Goal: Find contact information: Find contact information

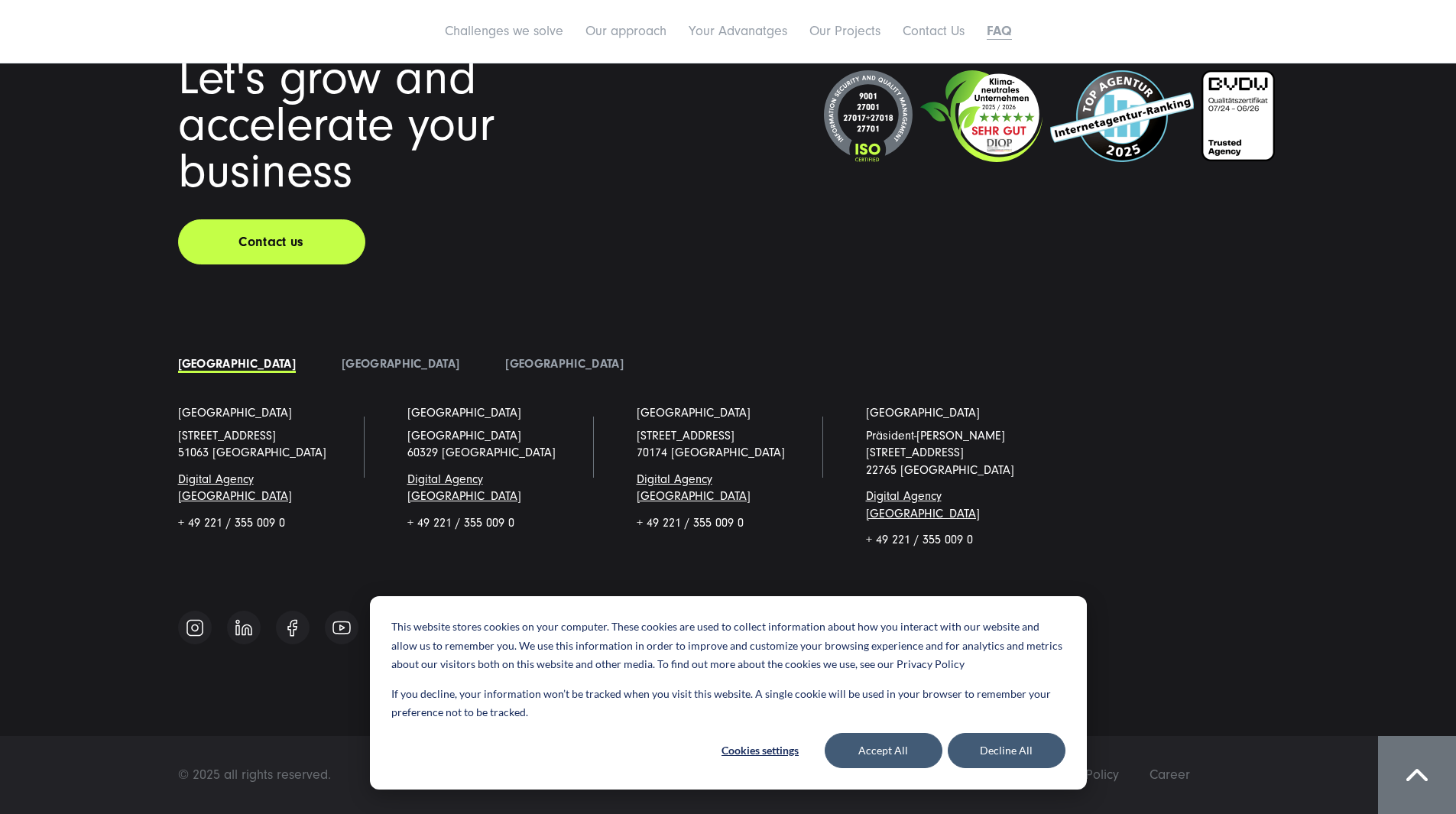
scroll to position [13212, 0]
click at [878, 742] on button "Accept All" at bounding box center [883, 750] width 118 height 35
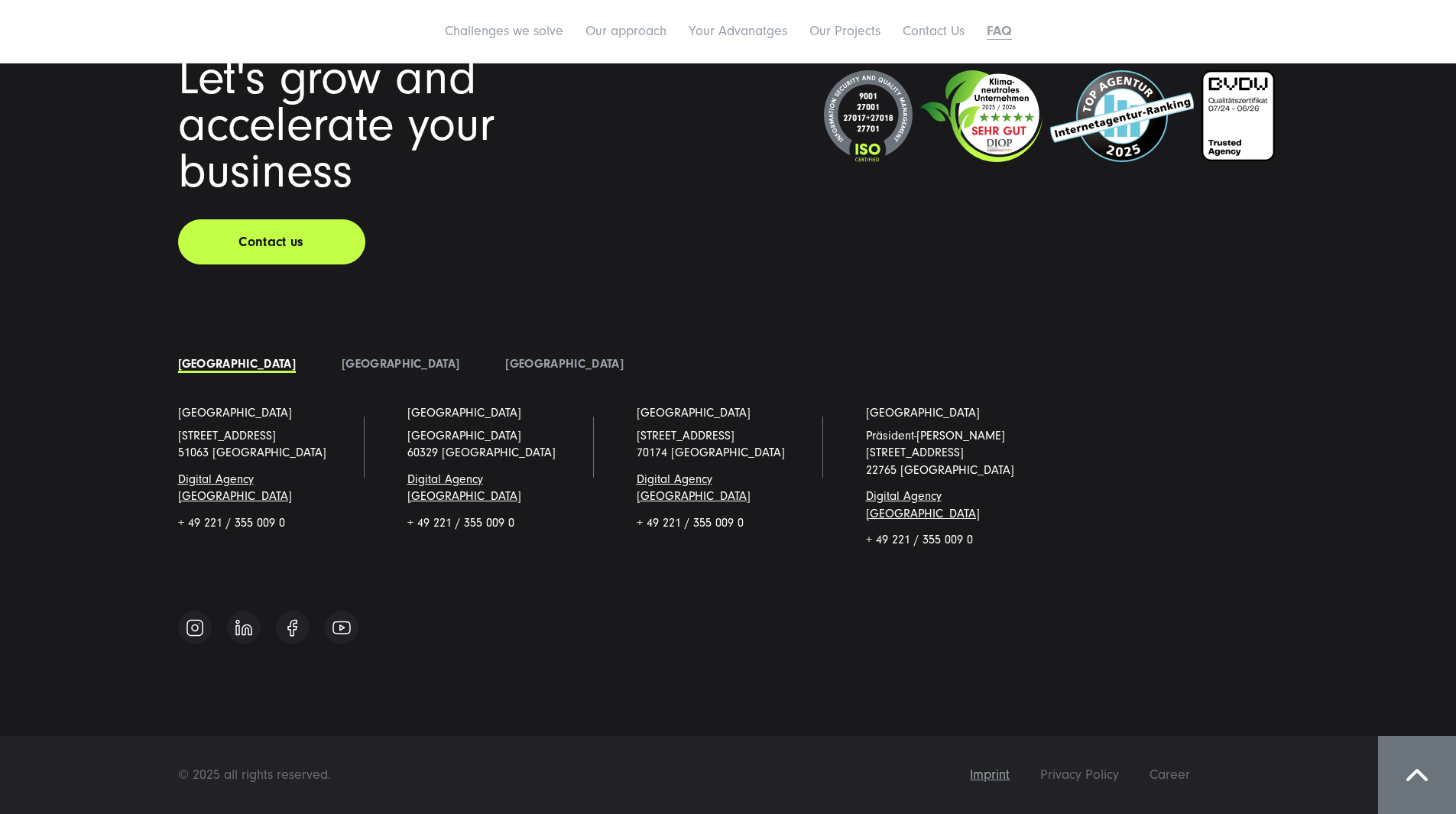
click at [1009, 771] on span "Imprint" at bounding box center [990, 775] width 40 height 16
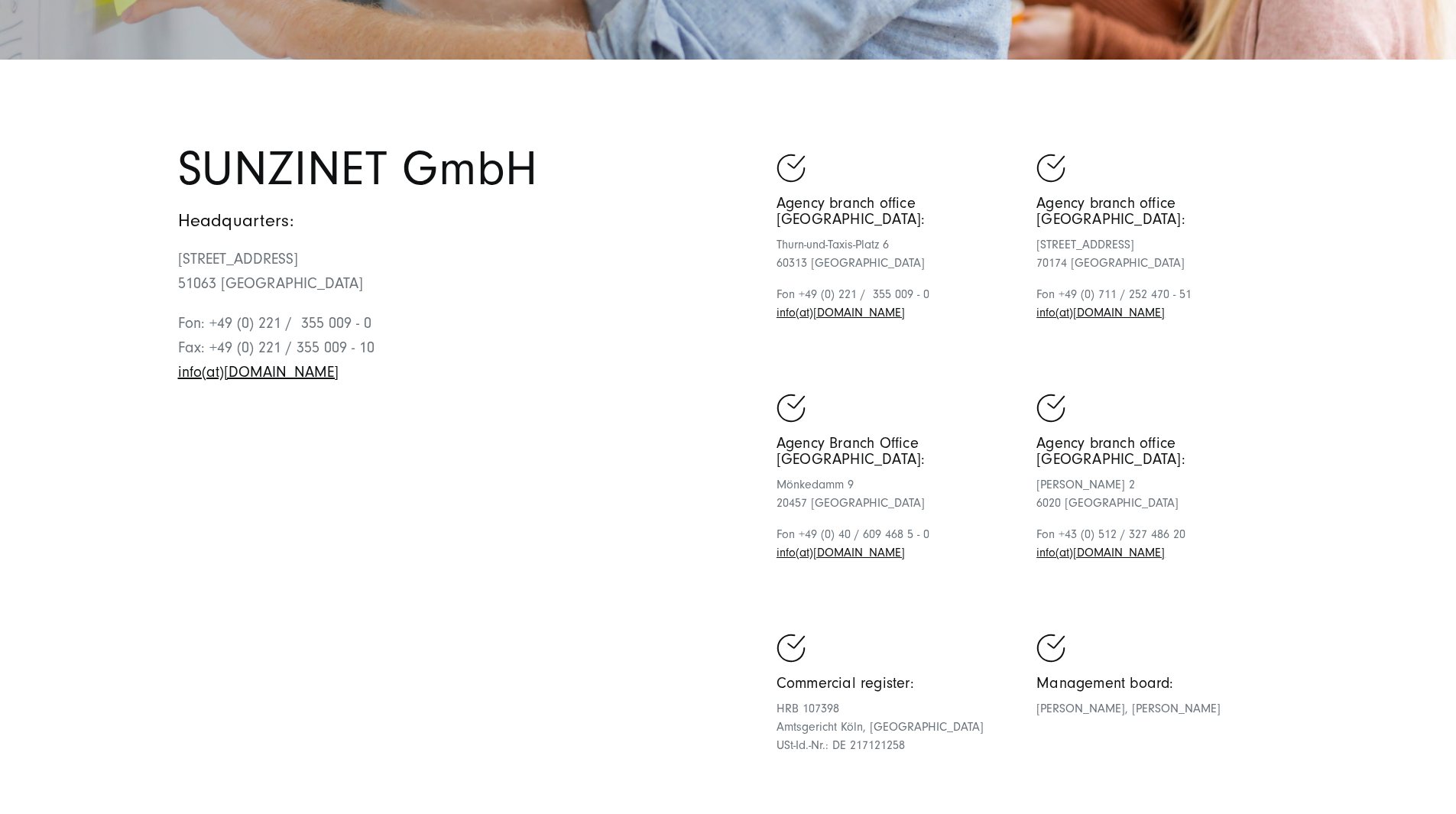
scroll to position [612, 0]
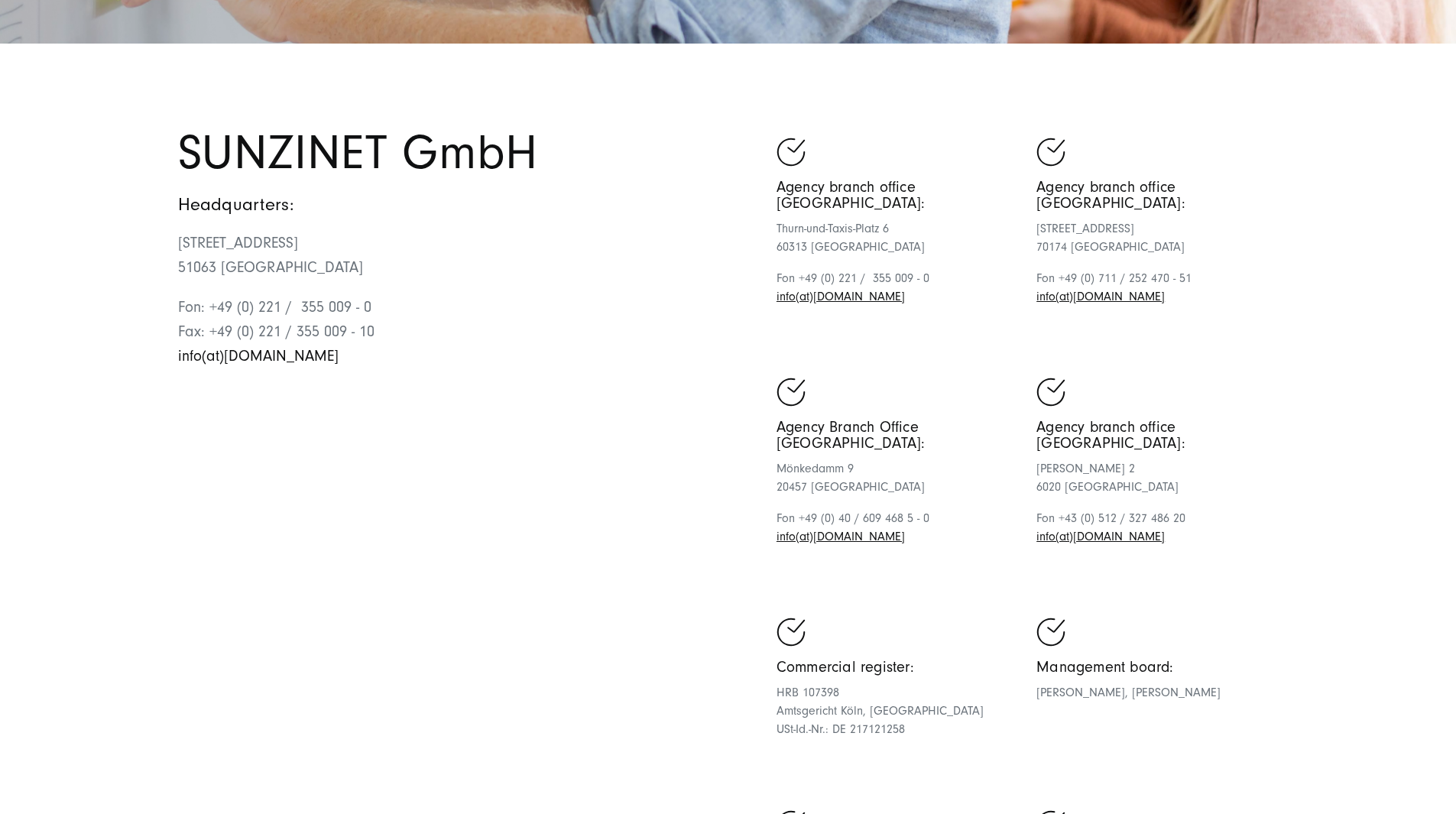
drag, startPoint x: 300, startPoint y: 527, endPoint x: 306, endPoint y: 537, distance: 11.7
click at [306, 365] on link "info(at)[DOMAIN_NAME]" at bounding box center [258, 356] width 160 height 17
drag, startPoint x: 306, startPoint y: 537, endPoint x: 340, endPoint y: 547, distance: 35.4
click at [337, 368] on p "Fon: +49 (0) 221 / 355 009 - 0 Fax: +49 (0) 221 / 355 009 - 10 info(at)[DOMAIN_…" at bounding box center [453, 332] width 550 height 74
drag, startPoint x: 331, startPoint y: 531, endPoint x: 143, endPoint y: 529, distance: 188.0
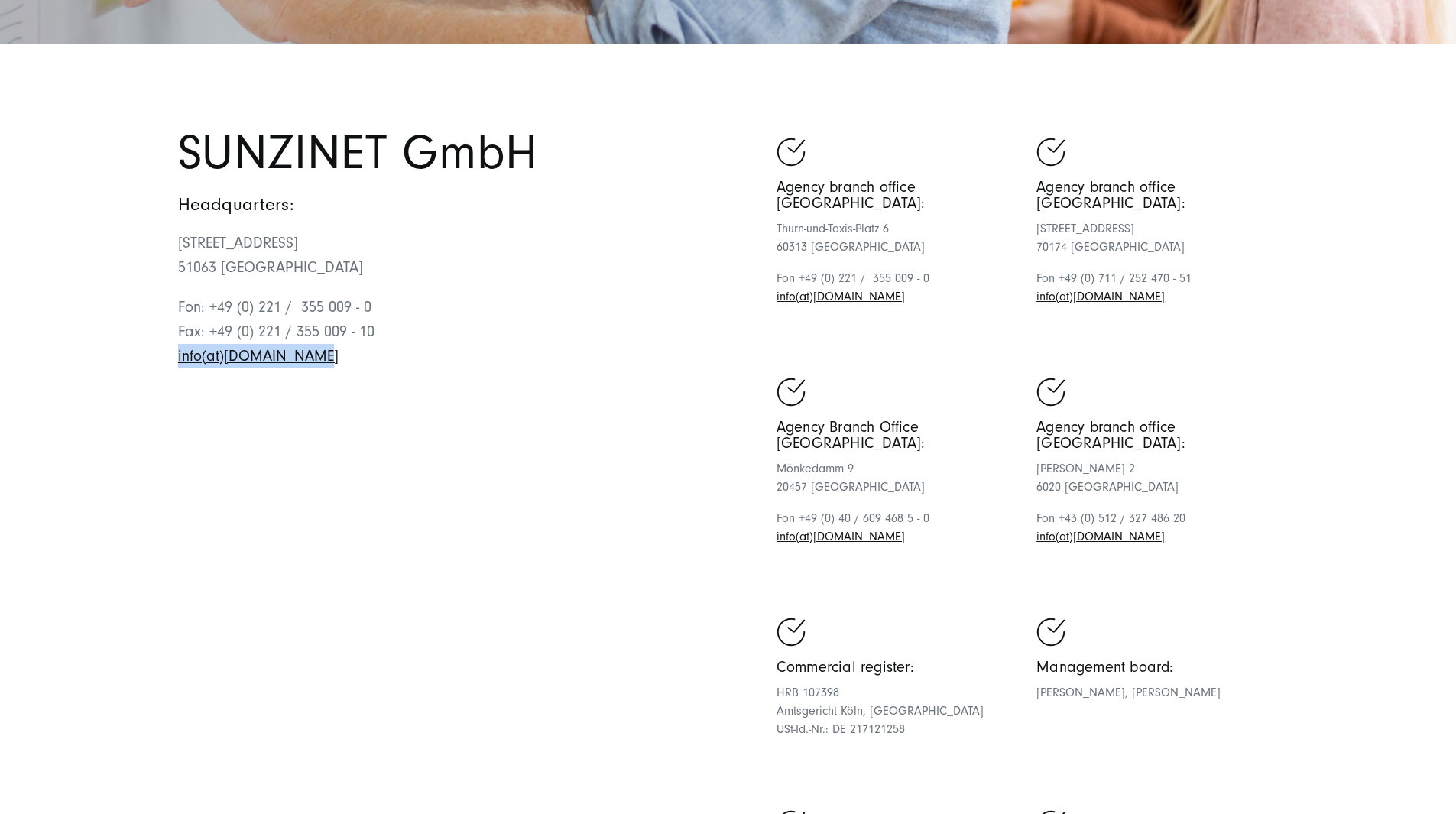
click at [143, 529] on section "SUNZINET GmbH Headquarters: [STREET_ADDRESS][GEOGRAPHIC_DATA]: +49 (0) 221 / 35…" at bounding box center [728, 560] width 1456 height 1033
copy link "info(at)[DOMAIN_NAME]"
